Goal: Task Accomplishment & Management: Manage account settings

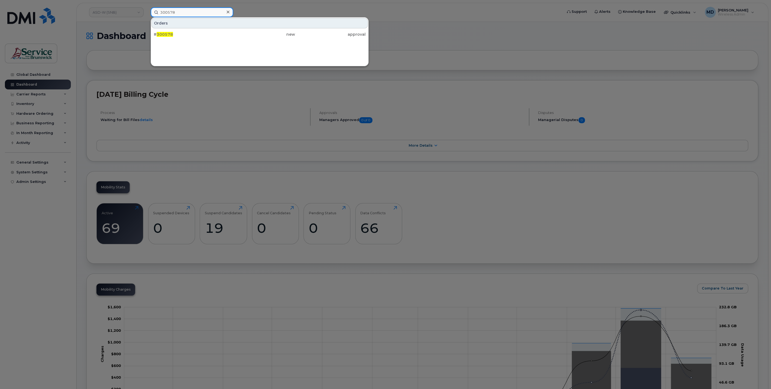
click at [186, 12] on input "300578" at bounding box center [192, 12] width 83 height 10
drag, startPoint x: 175, startPoint y: 12, endPoint x: 147, endPoint y: 11, distance: 28.1
click at [148, 11] on div "300578 Orders # 300578 new approval" at bounding box center [354, 12] width 417 height 10
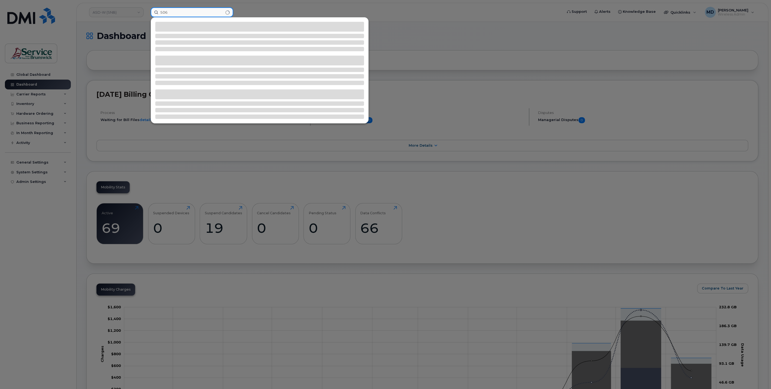
paste input "623-8029"
type input "506623-8029"
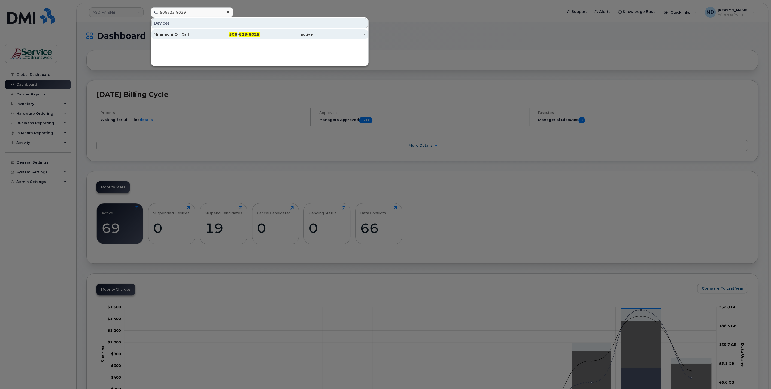
click at [170, 33] on div "Miramichi On Call" at bounding box center [180, 34] width 53 height 5
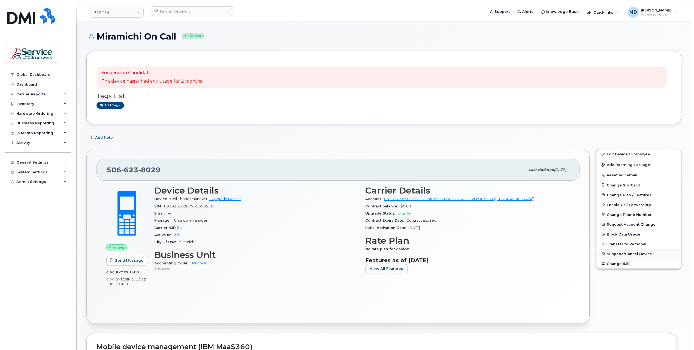
click at [611, 253] on span "Suspend/Cancel Device" at bounding box center [629, 254] width 45 height 4
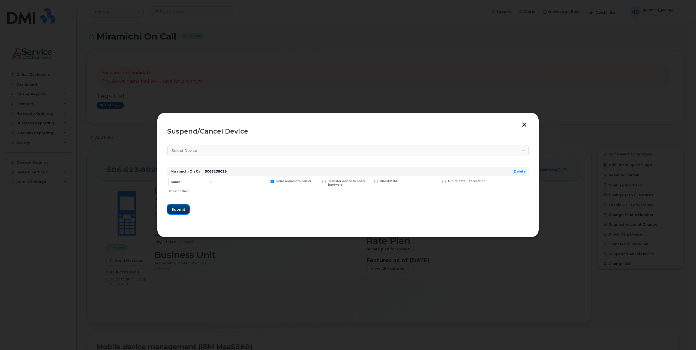
click at [180, 208] on span "Submit" at bounding box center [178, 209] width 14 height 5
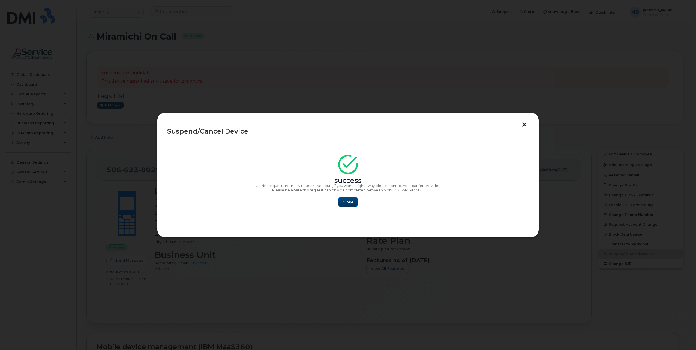
click at [347, 204] on span "Close" at bounding box center [347, 202] width 11 height 5
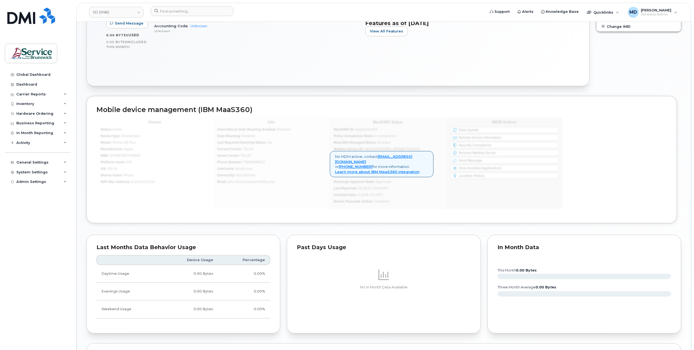
scroll to position [390, 0]
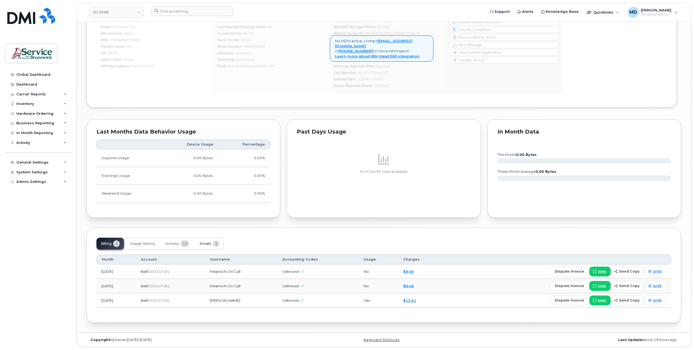
click at [208, 244] on span "Emails" at bounding box center [206, 243] width 12 height 4
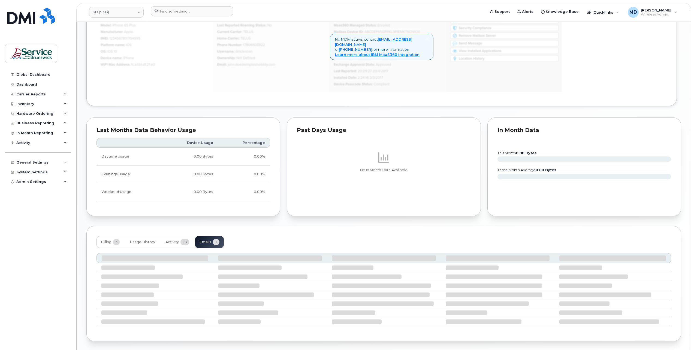
scroll to position [356, 0]
